Goal: Task Accomplishment & Management: Manage account settings

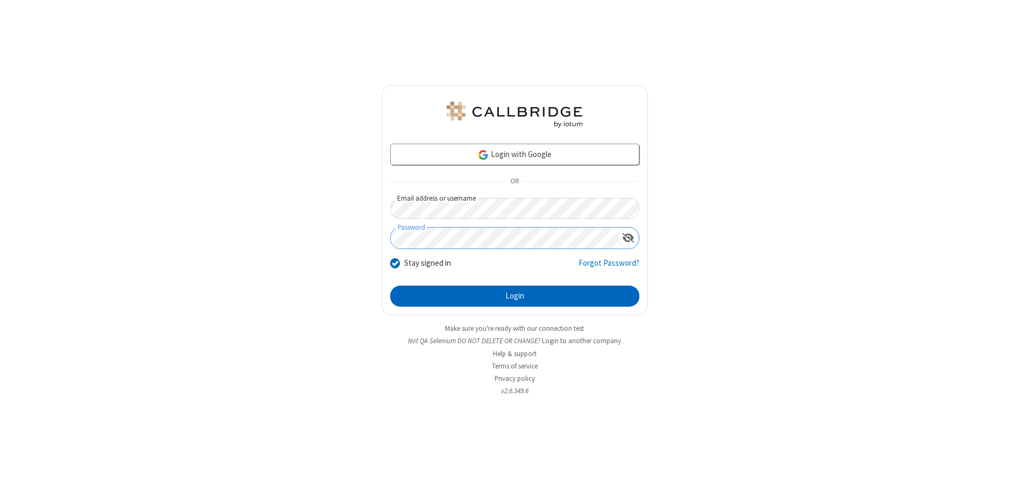
click at [514, 296] on button "Login" at bounding box center [514, 297] width 249 height 22
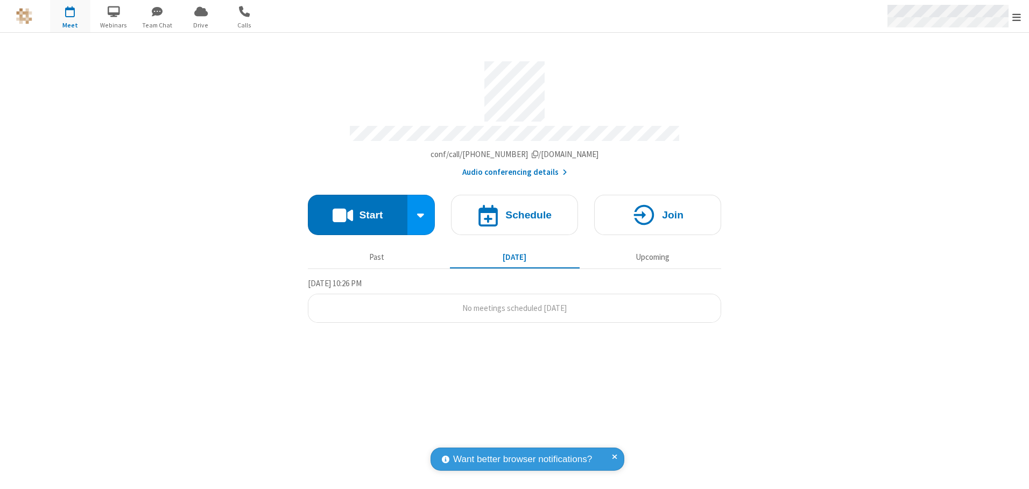
click at [1016, 17] on span "Open menu" at bounding box center [1016, 17] width 9 height 11
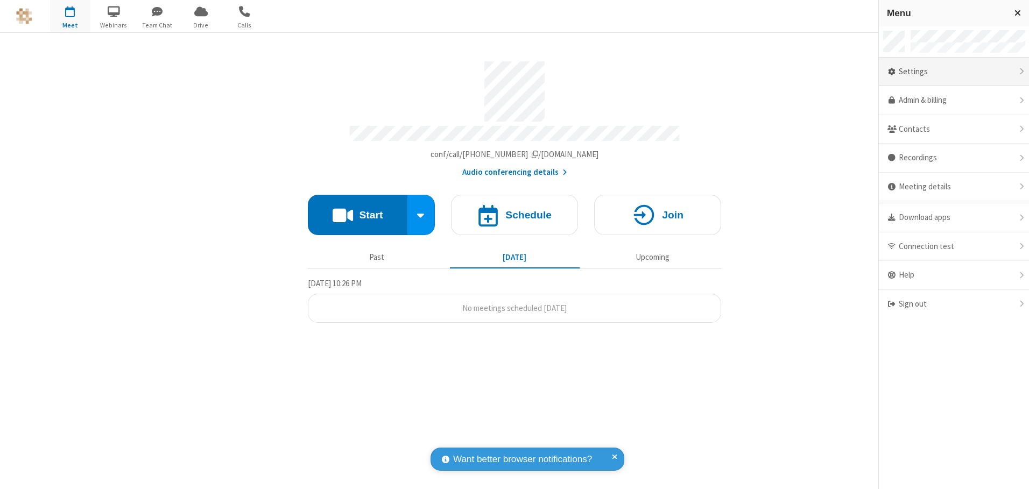
click at [954, 72] on div "Settings" at bounding box center [954, 72] width 150 height 29
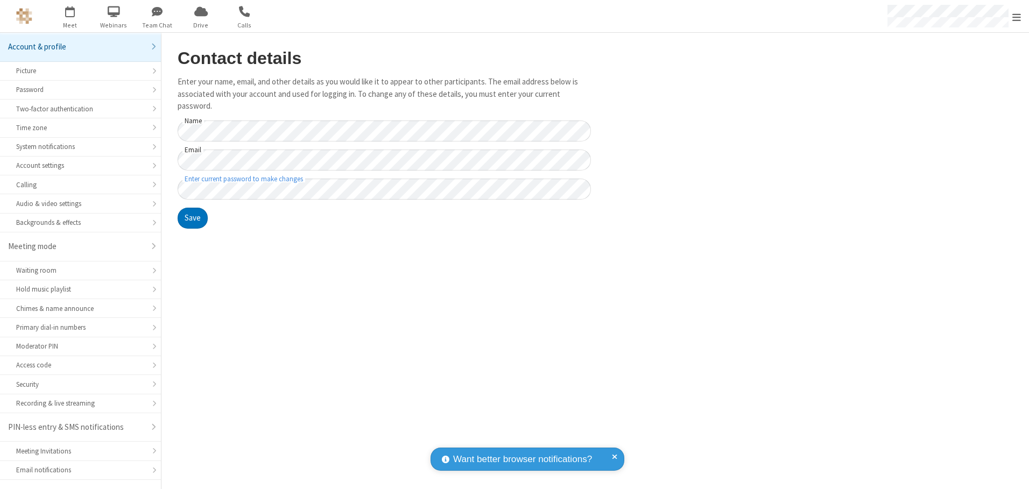
scroll to position [19, 0]
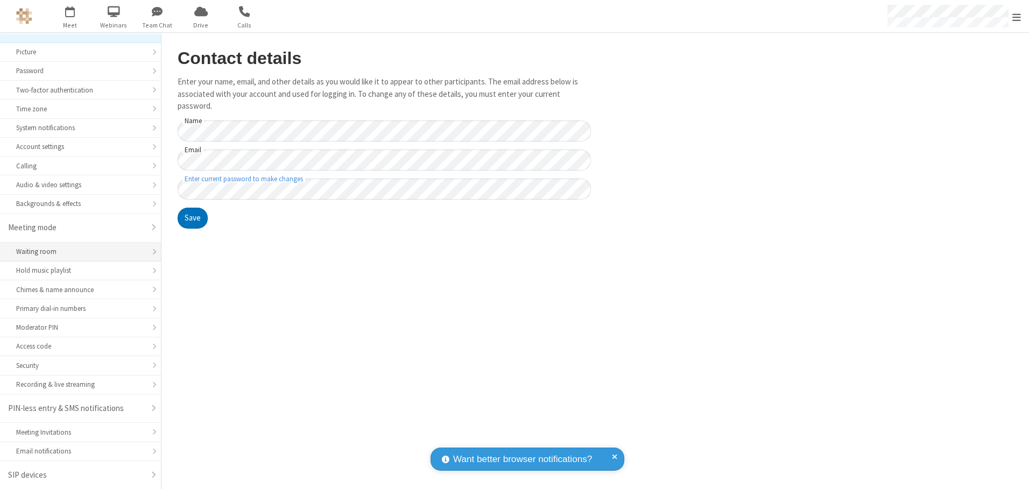
click at [76, 252] on div "Waiting room" at bounding box center [80, 251] width 129 height 10
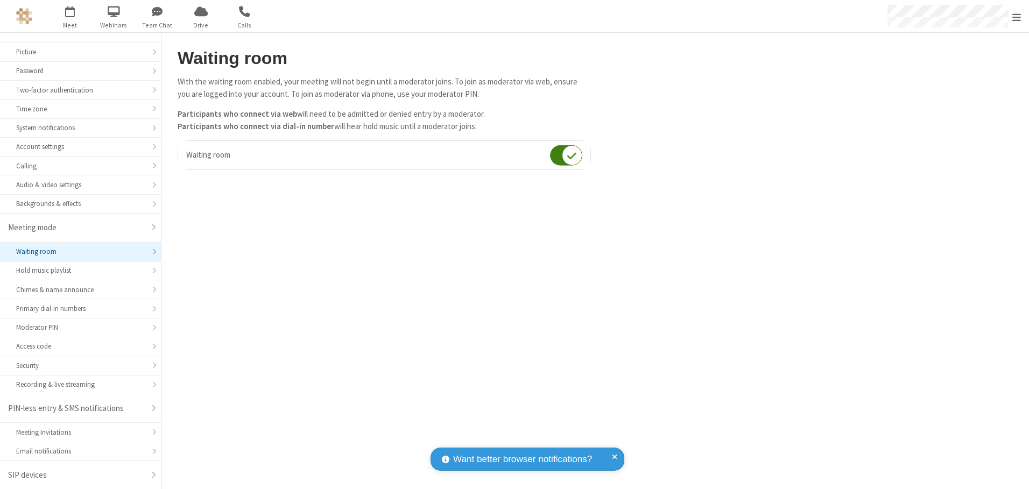
click at [566, 155] on input "checkbox" at bounding box center [566, 155] width 32 height 21
checkbox input "false"
click at [1016, 16] on span "Open menu" at bounding box center [1016, 17] width 9 height 11
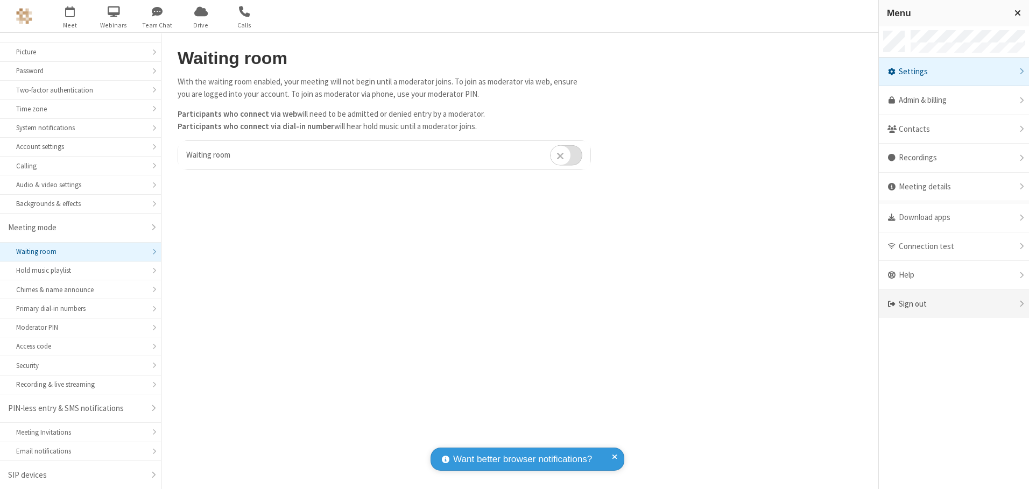
click at [954, 304] on div "Sign out" at bounding box center [954, 304] width 150 height 29
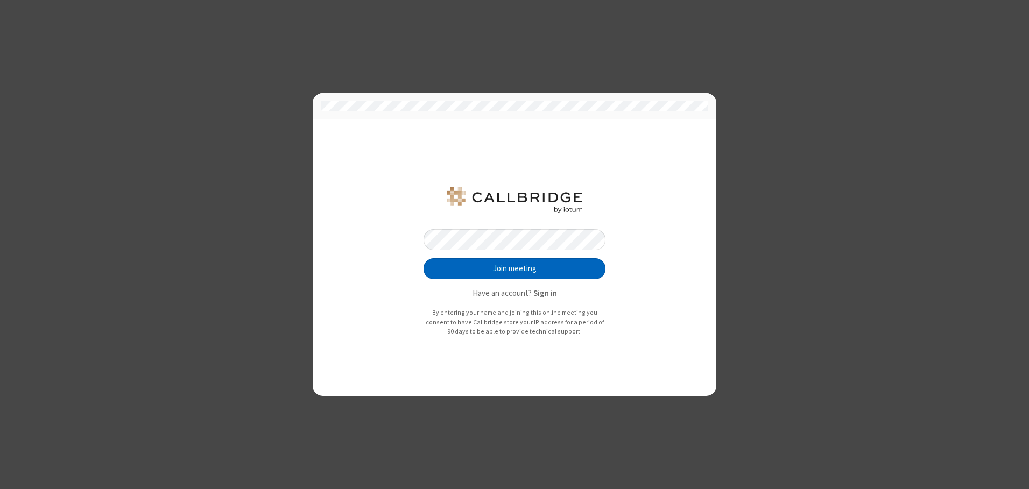
click at [514, 269] on button "Join meeting" at bounding box center [514, 269] width 182 height 22
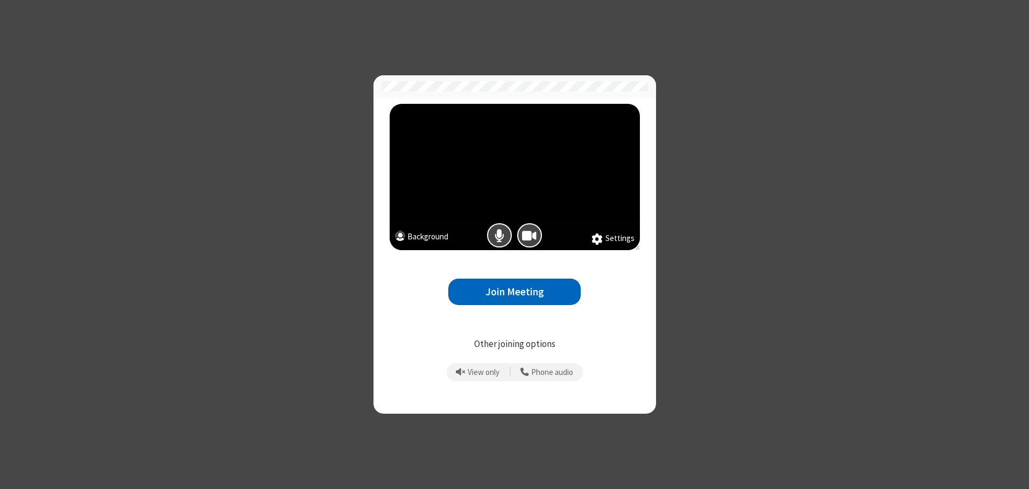
click at [514, 292] on button "Join Meeting" at bounding box center [514, 292] width 132 height 26
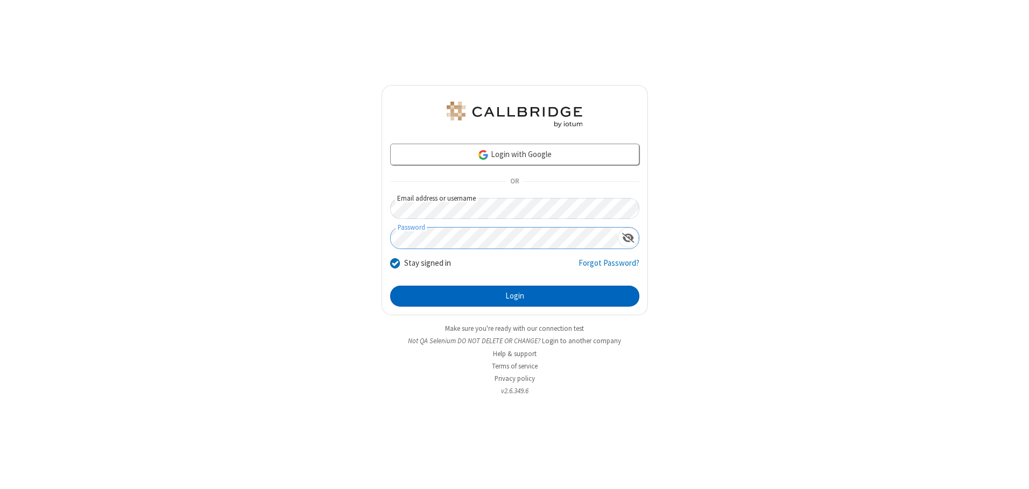
click at [514, 296] on button "Login" at bounding box center [514, 297] width 249 height 22
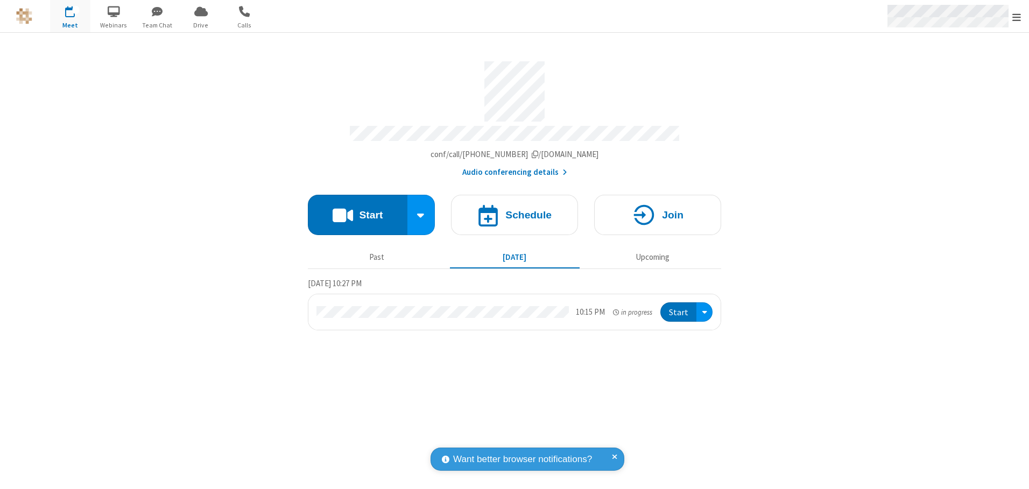
click at [1016, 17] on span "Open menu" at bounding box center [1016, 17] width 9 height 11
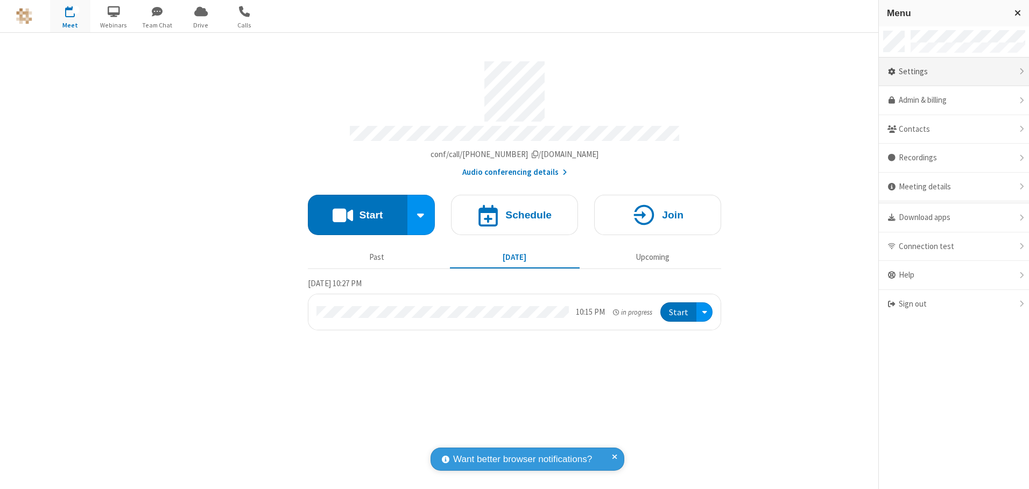
click at [954, 72] on div "Settings" at bounding box center [954, 72] width 150 height 29
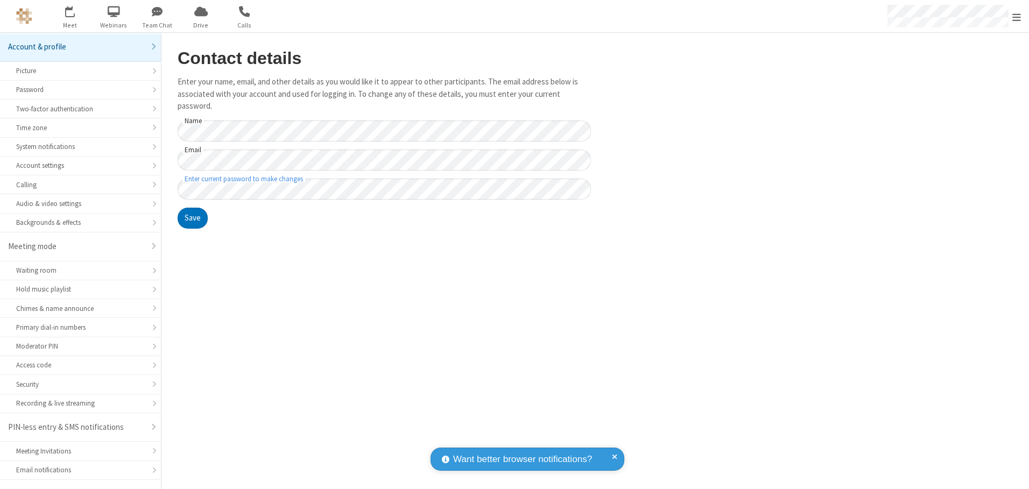
scroll to position [19, 0]
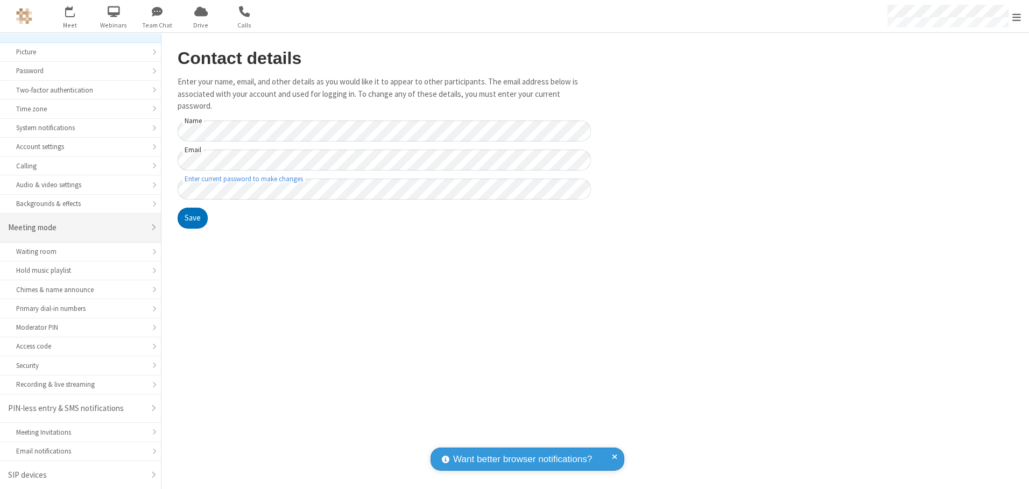
click at [76, 228] on div "Meeting mode" at bounding box center [76, 228] width 137 height 12
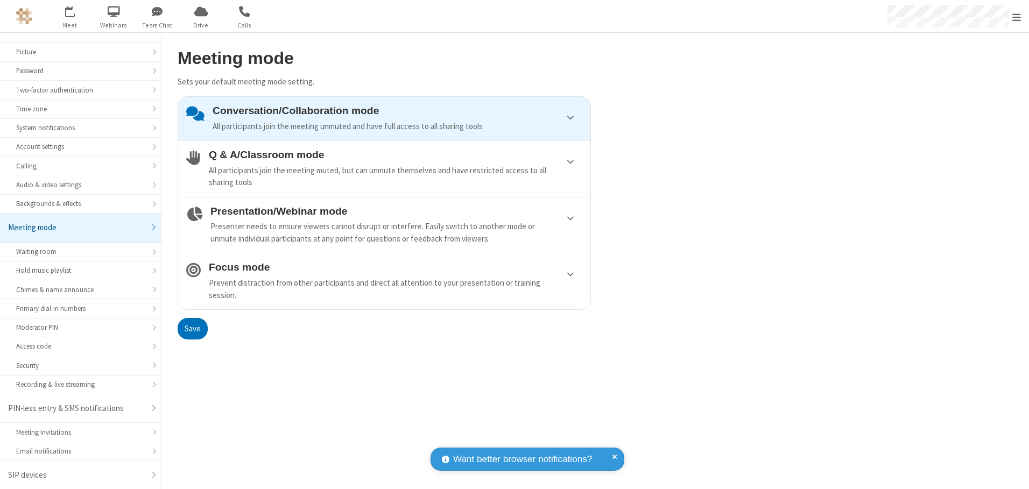
click at [384, 118] on div "Conversation/Collaboration mode All participants join the meeting unmuted and h…" at bounding box center [398, 118] width 370 height 27
click at [192, 328] on button "Save" at bounding box center [193, 329] width 30 height 22
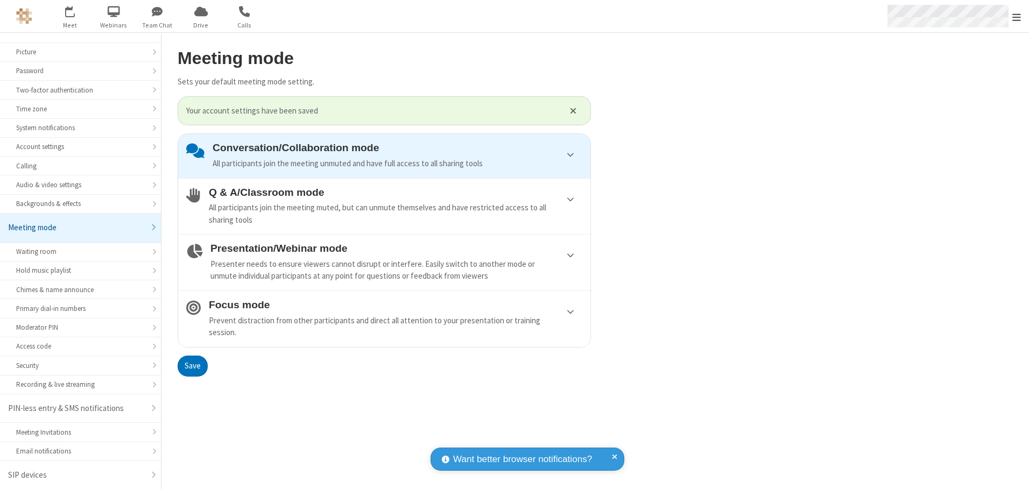
click at [1016, 16] on span "Open menu" at bounding box center [1016, 17] width 9 height 11
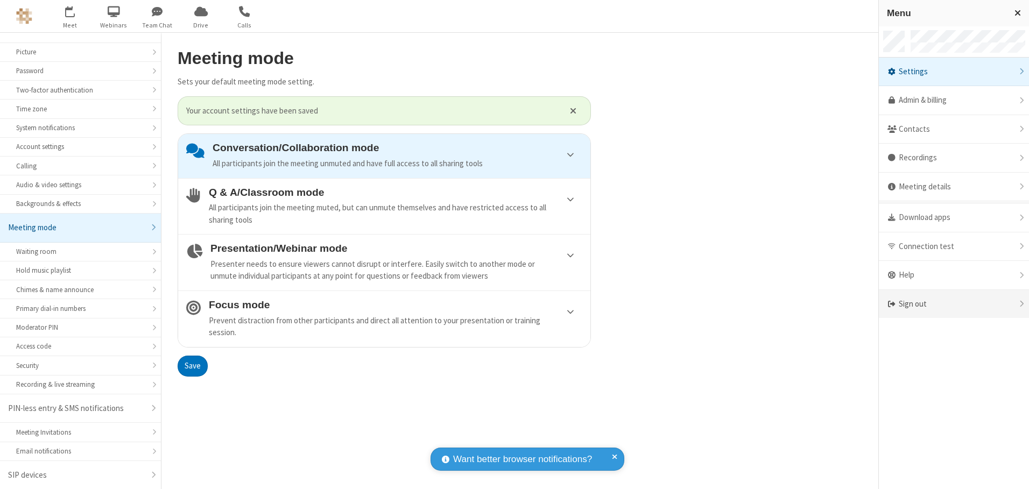
click at [954, 304] on div "Sign out" at bounding box center [954, 304] width 150 height 29
